Goal: Information Seeking & Learning: Learn about a topic

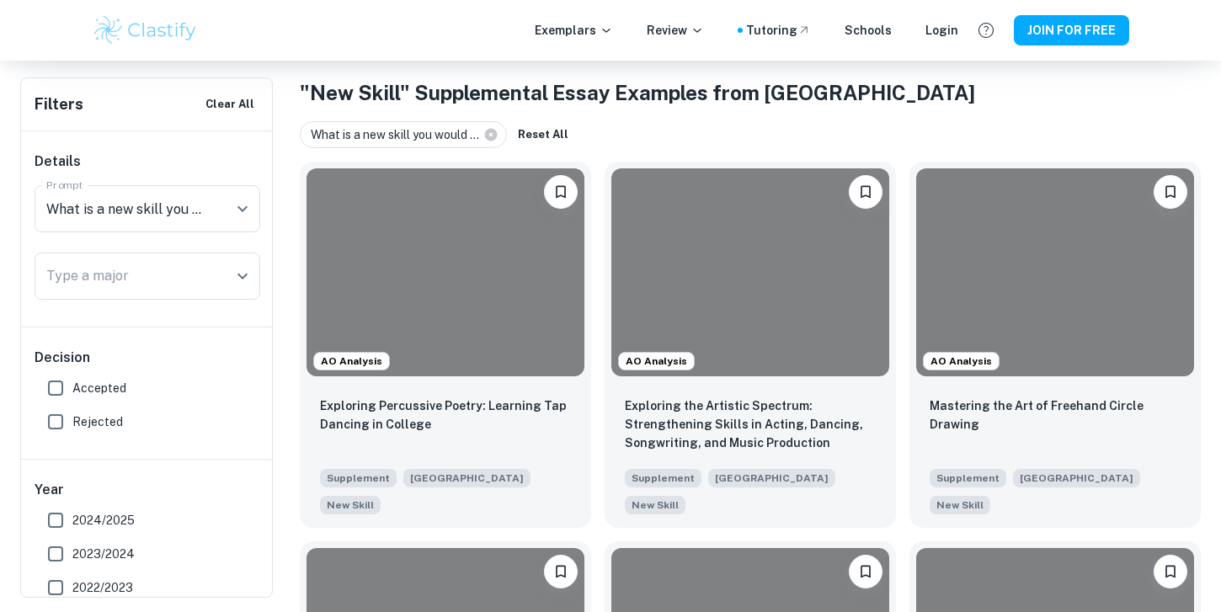
scroll to position [323, 0]
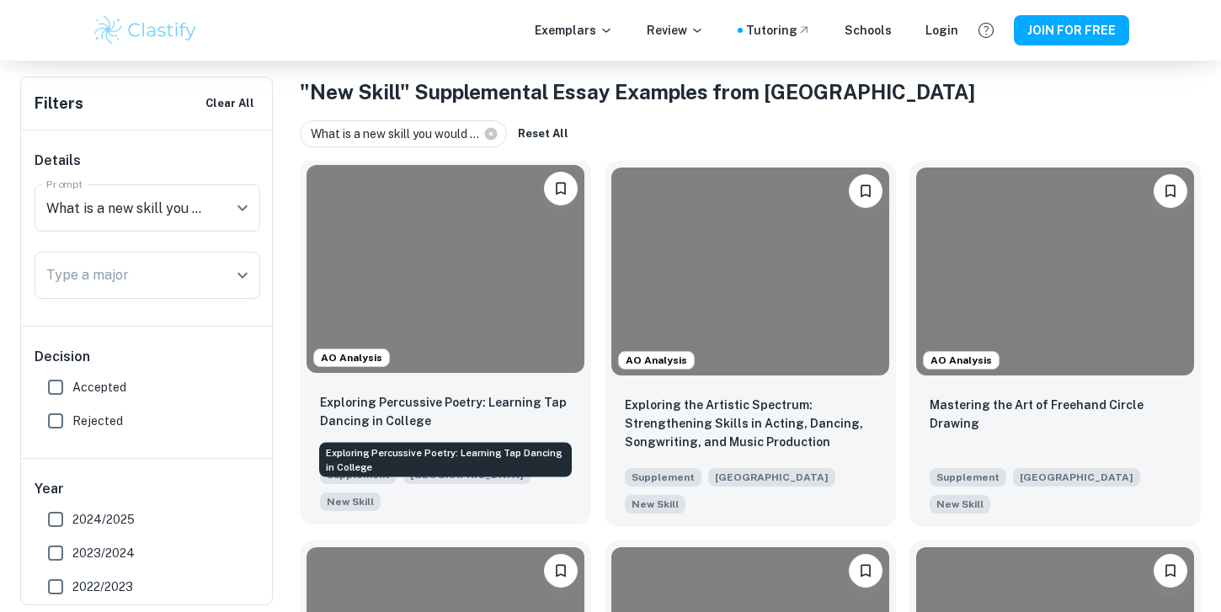
click at [534, 409] on p "Exploring Percussive Poetry: Learning Tap Dancing in College" at bounding box center [445, 411] width 251 height 37
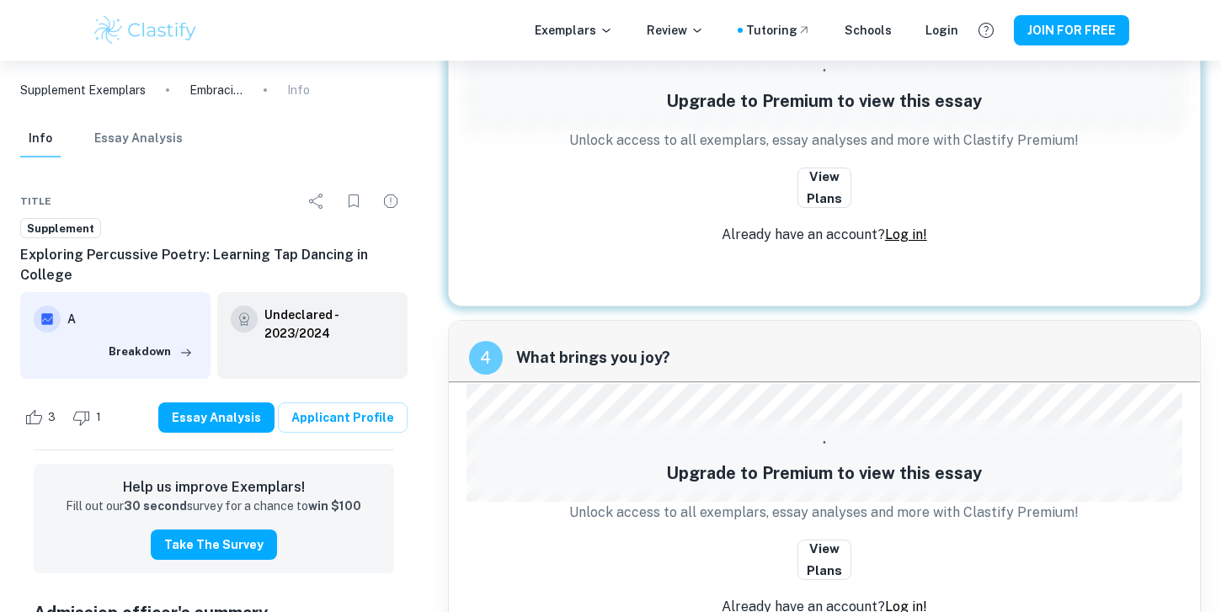
scroll to position [1900, 0]
